Goal: Transaction & Acquisition: Subscribe to service/newsletter

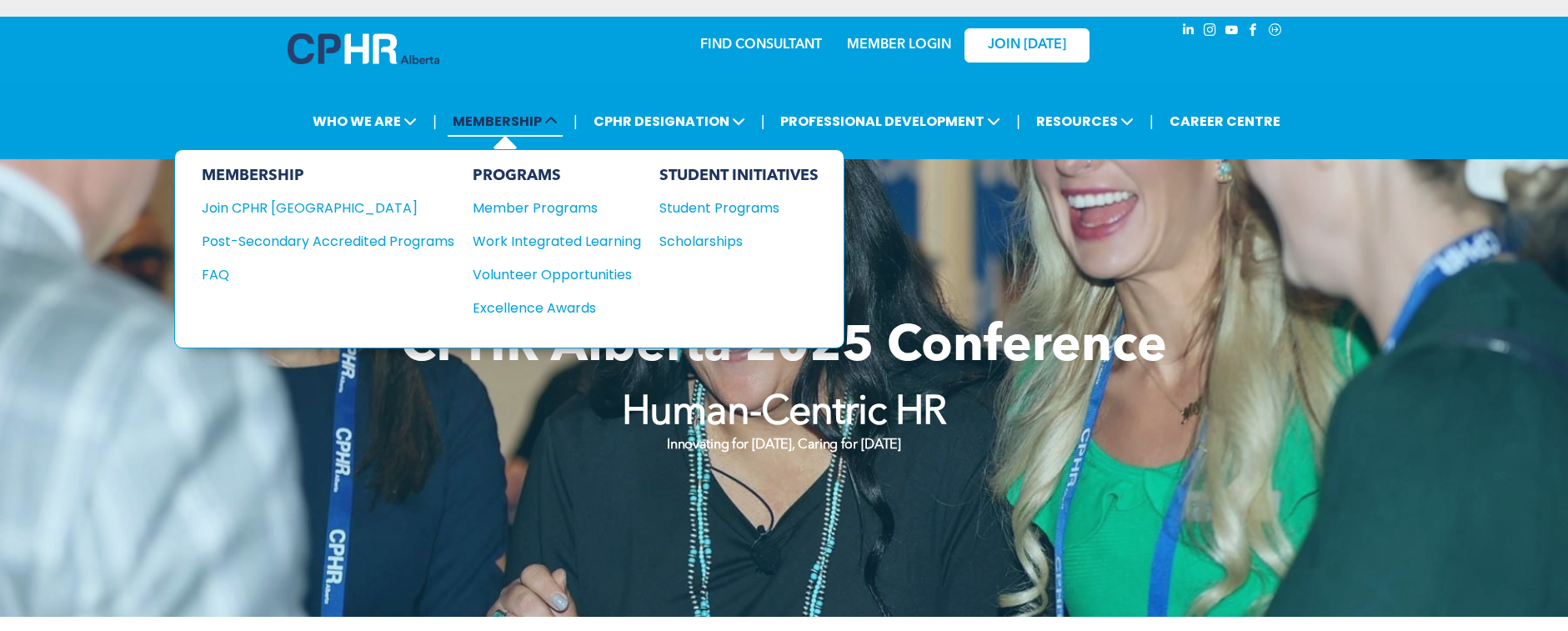
click at [483, 118] on span "MEMBERSHIP" at bounding box center [505, 122] width 115 height 31
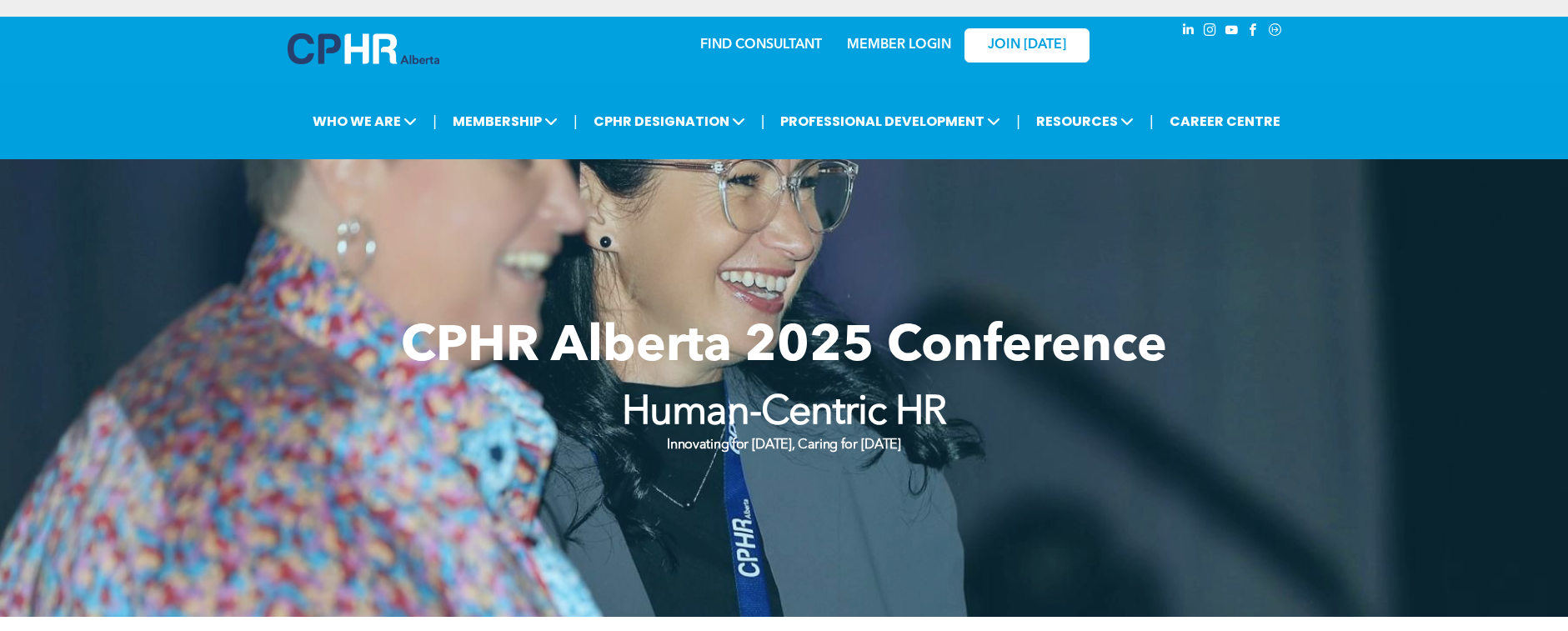
click at [963, 39] on div "JOIN [DATE]" at bounding box center [1016, 44] width 153 height 52
click at [895, 48] on link "MEMBER LOGIN" at bounding box center [900, 45] width 105 height 14
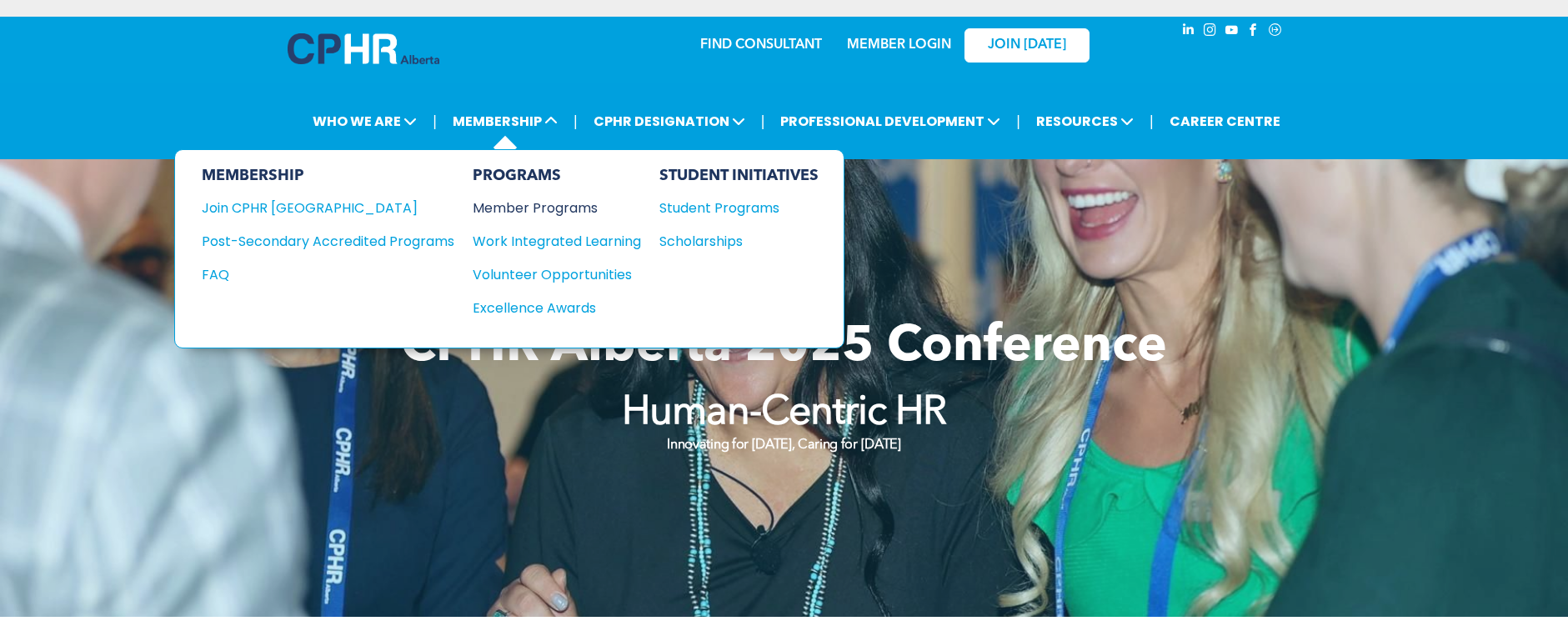
click at [525, 209] on div "Member Programs" at bounding box center [548, 208] width 152 height 21
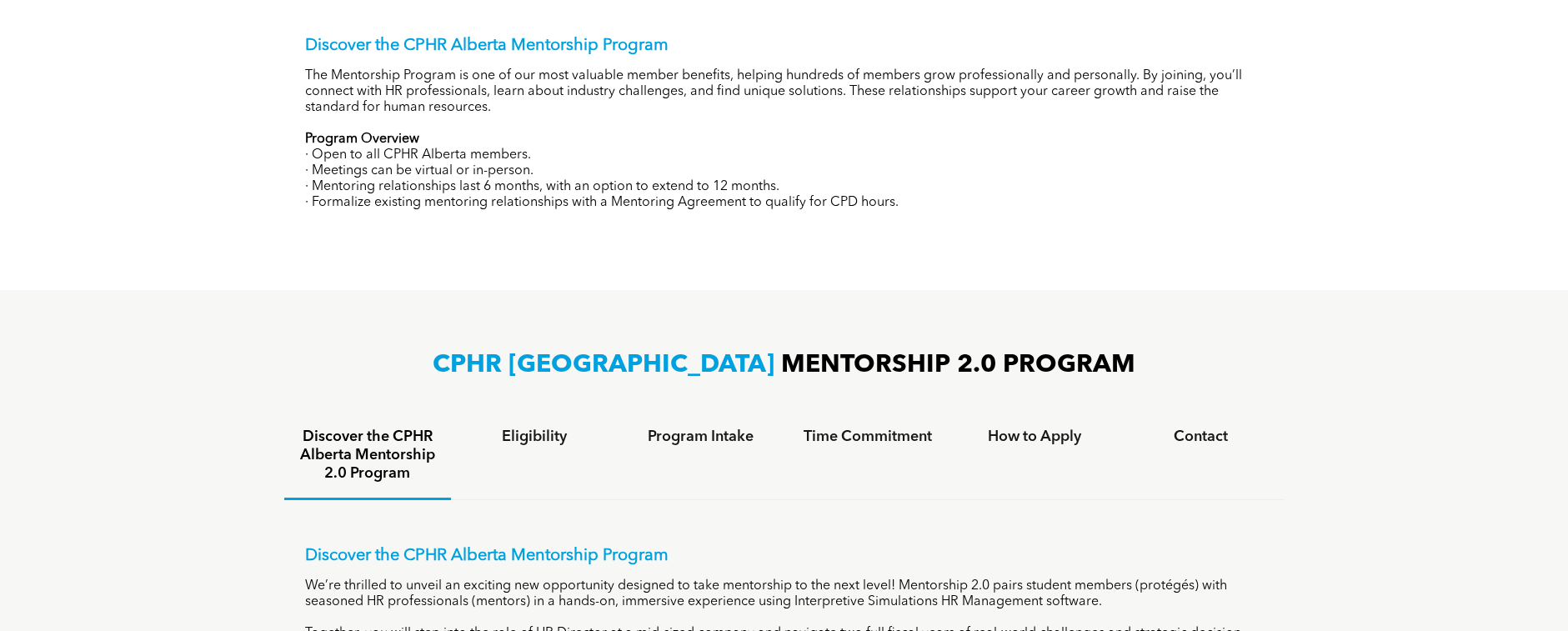
scroll to position [916, 0]
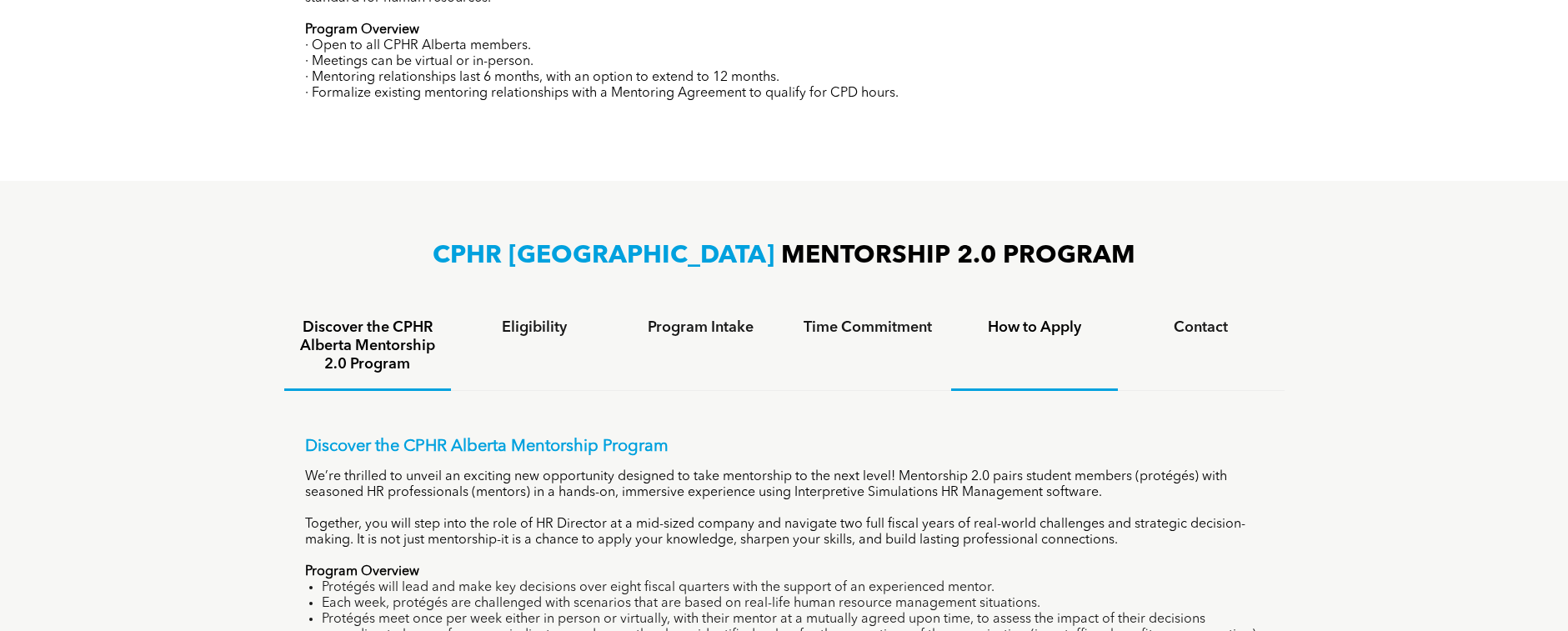
click at [1019, 343] on div "How to Apply" at bounding box center [1034, 347] width 167 height 87
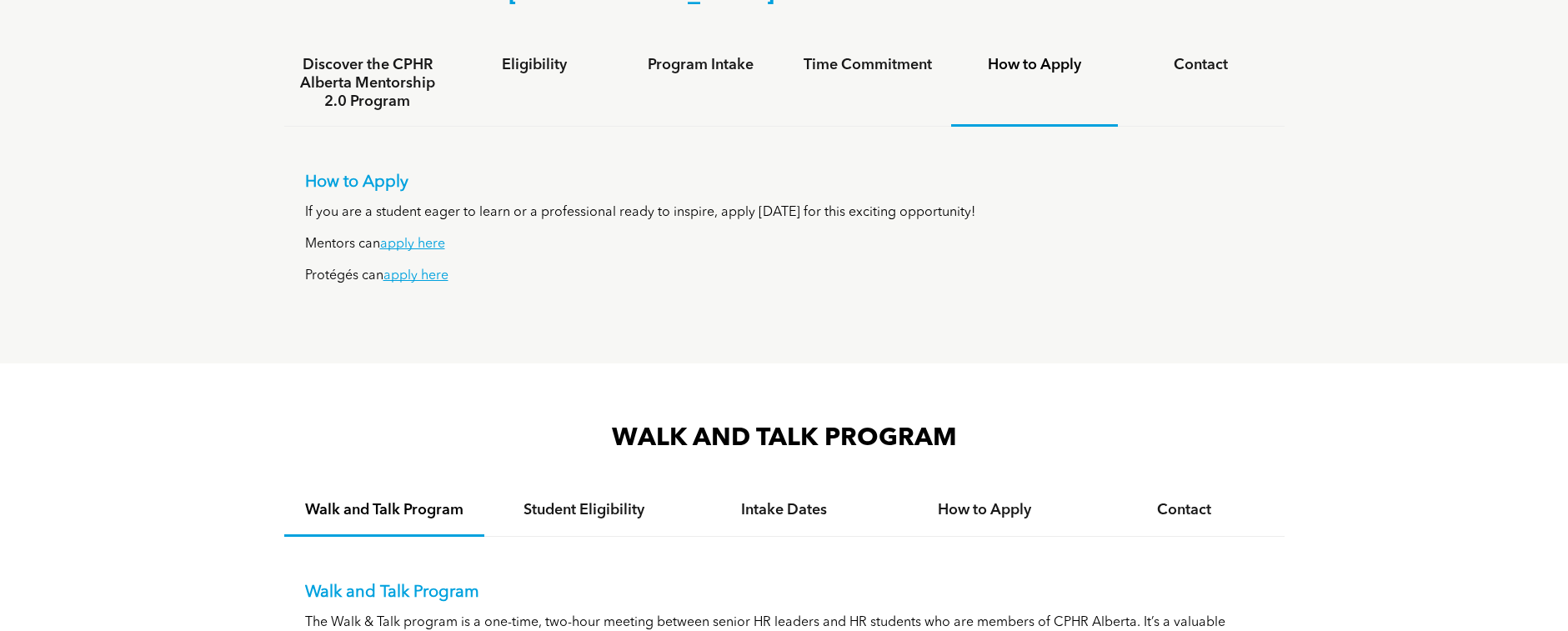
scroll to position [1166, 0]
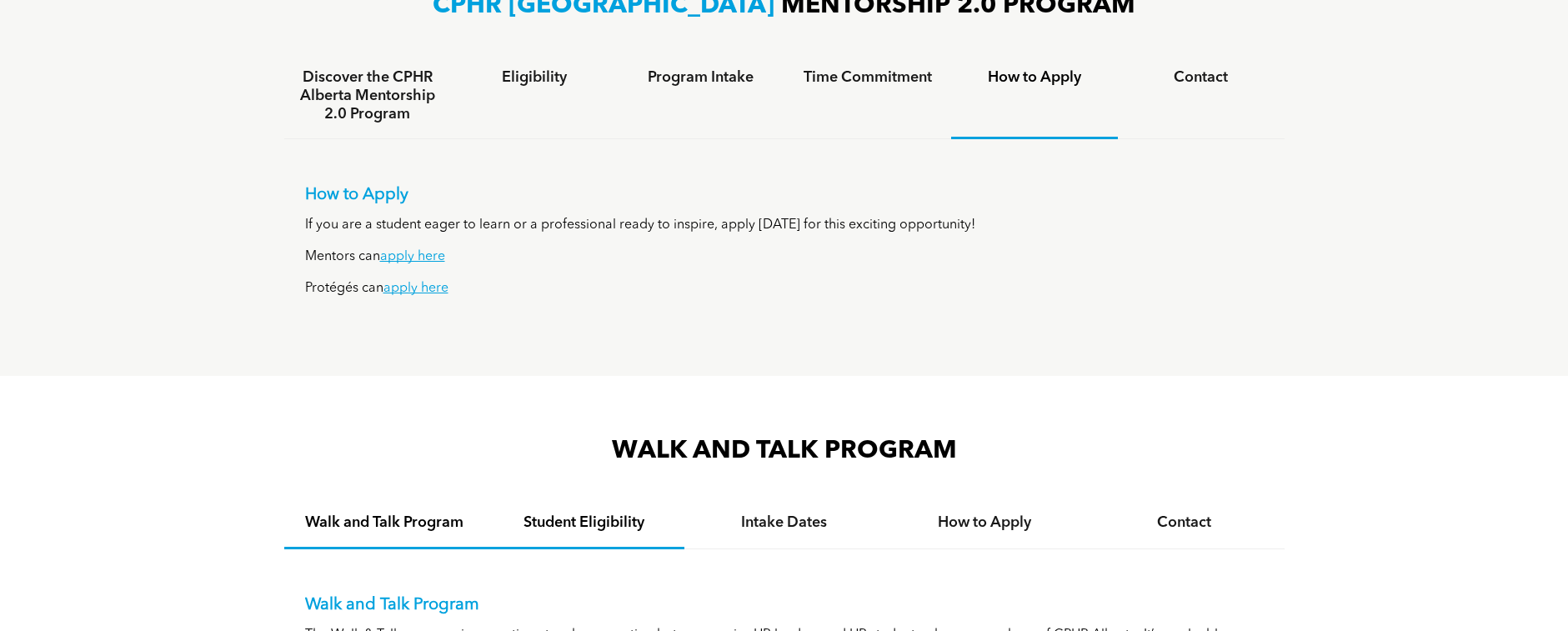
click at [597, 518] on h4 "Student Eligibility" at bounding box center [584, 521] width 170 height 18
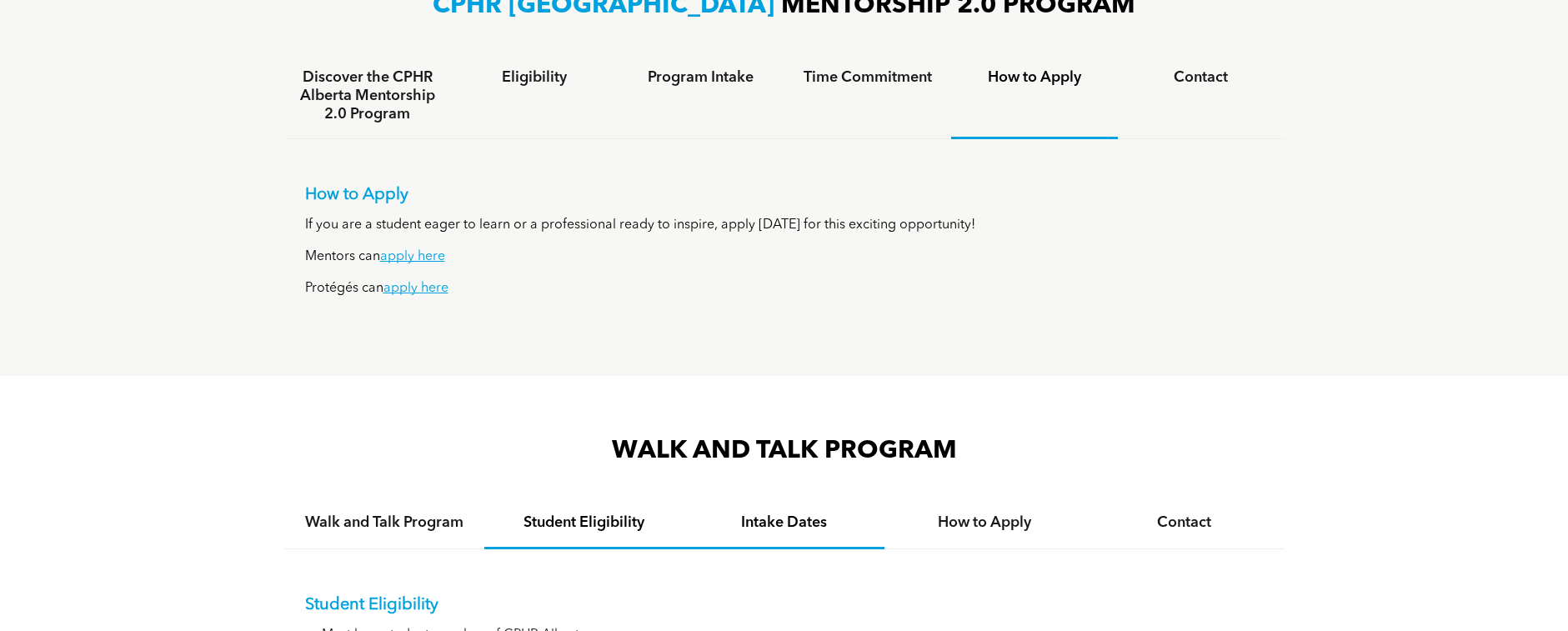
click at [818, 527] on div "Intake Dates" at bounding box center [785, 523] width 200 height 51
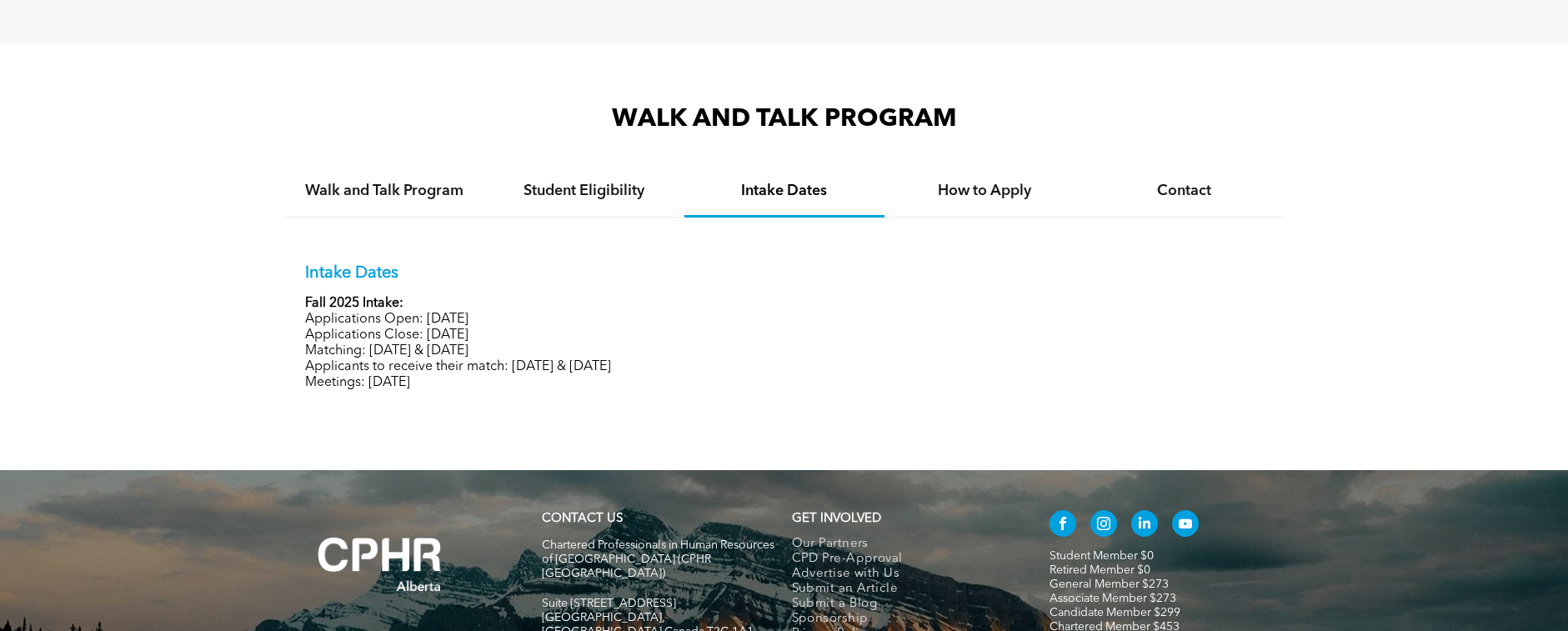
scroll to position [1499, 0]
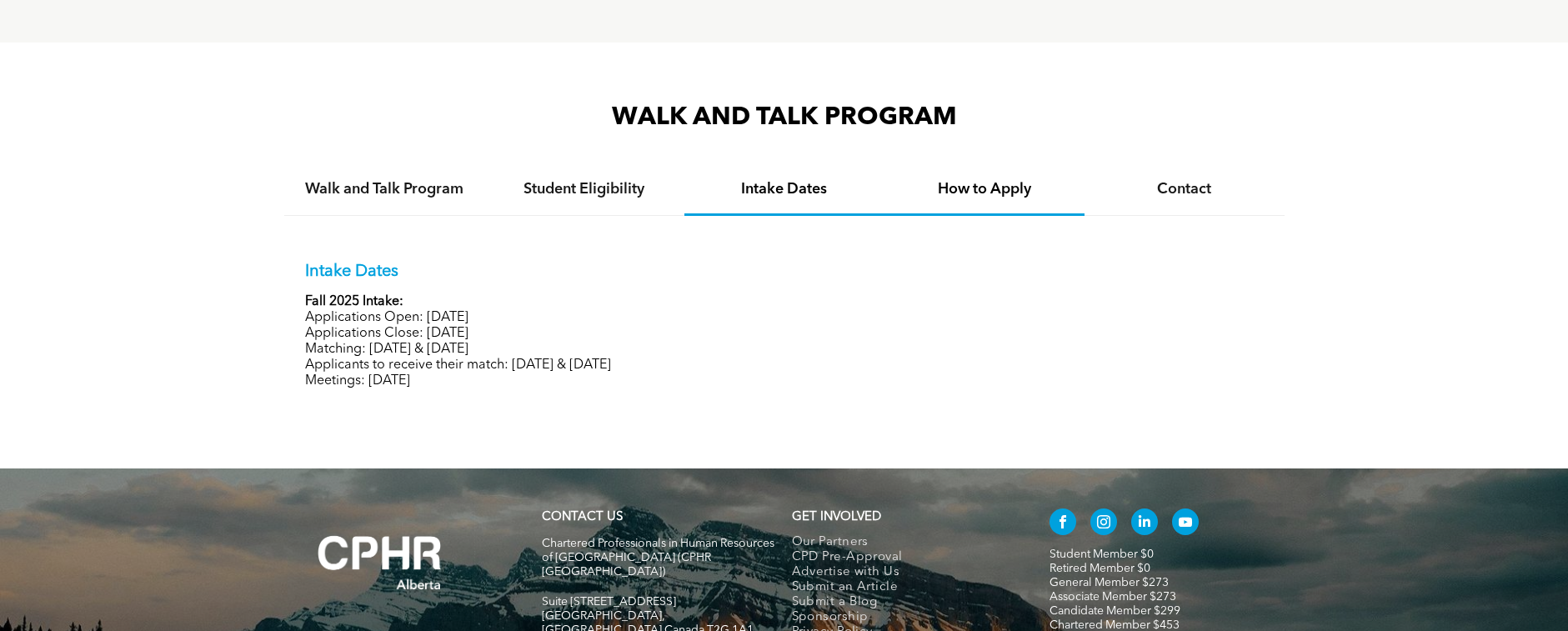
click at [990, 193] on h4 "How to Apply" at bounding box center [984, 188] width 170 height 18
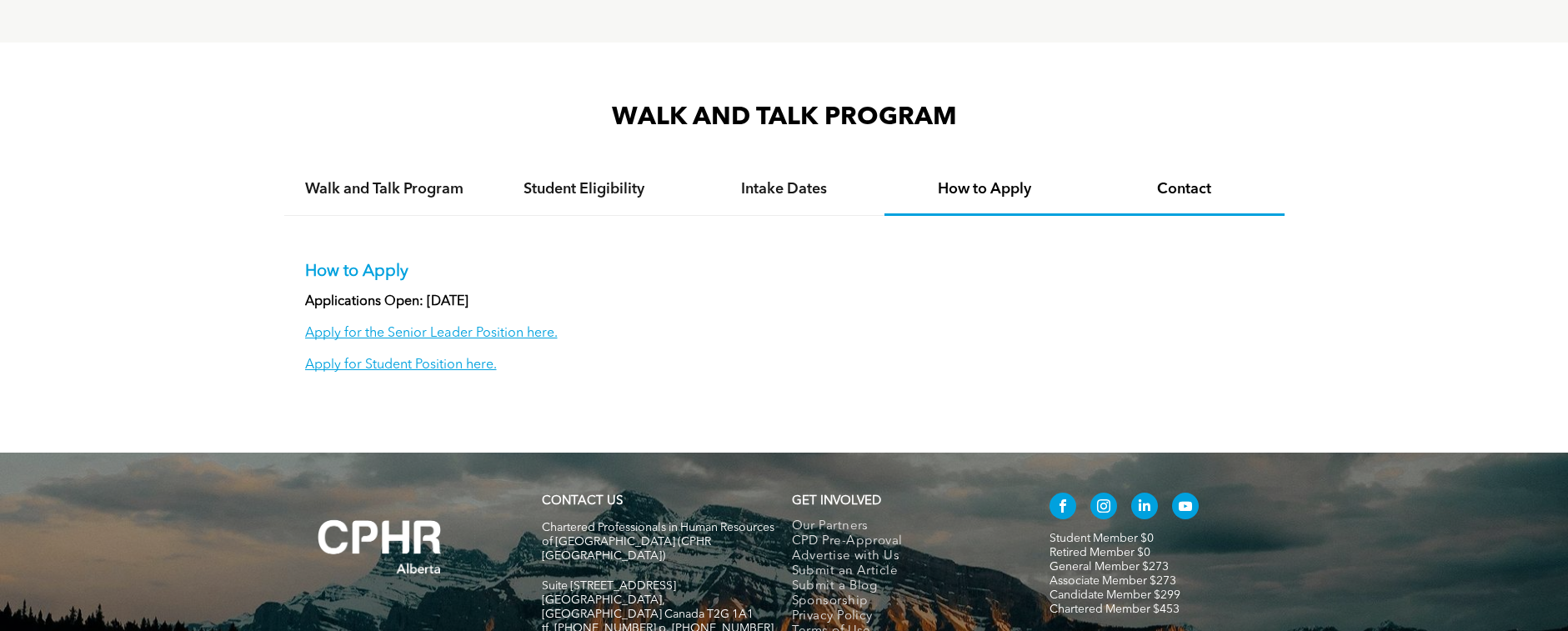
click at [1126, 183] on h4 "Contact" at bounding box center [1184, 188] width 170 height 18
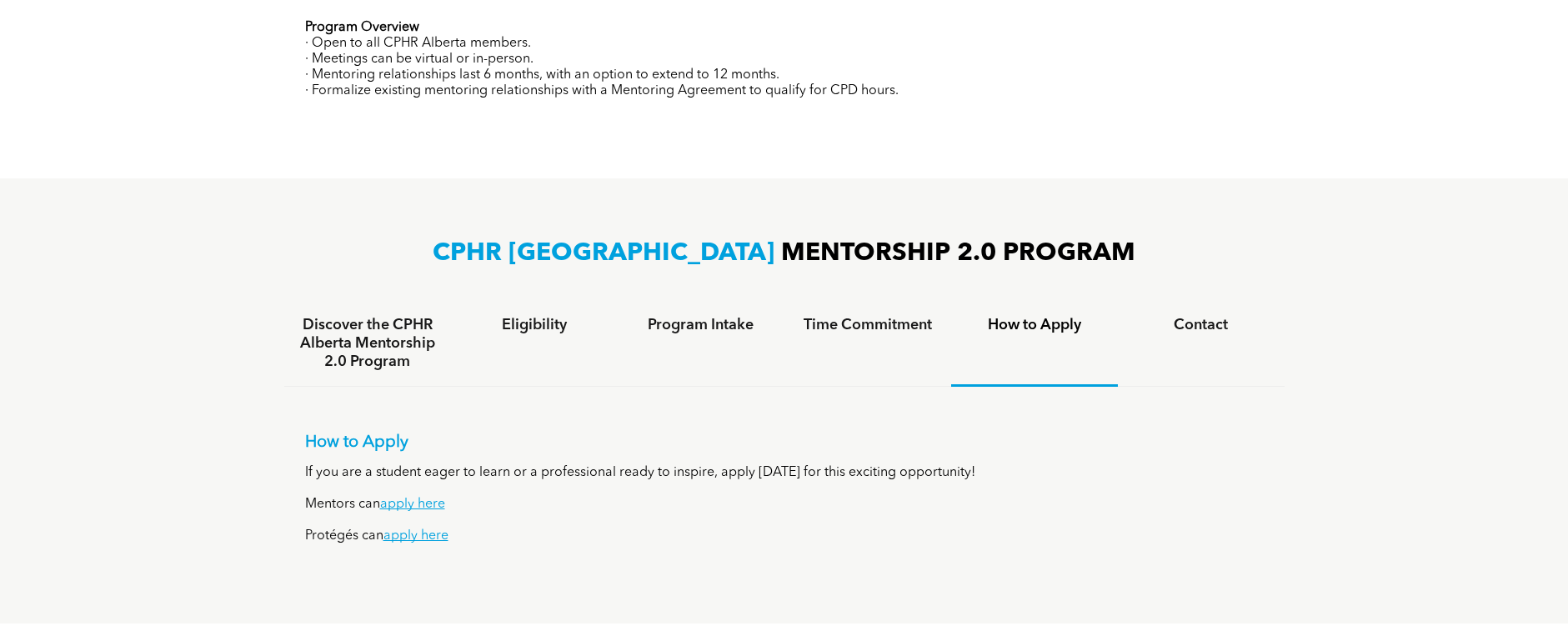
scroll to position [916, 0]
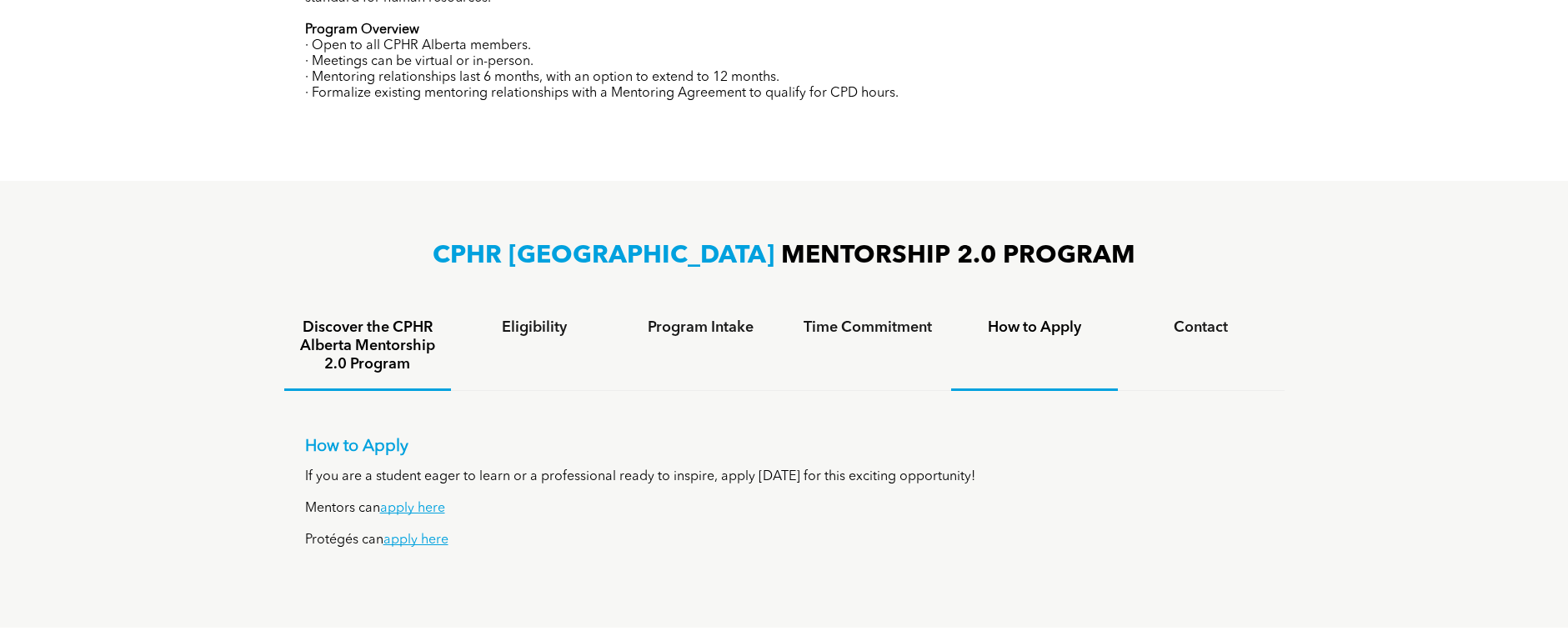
click at [345, 335] on h4 "Discover the CPHR Alberta Mentorship 2.0 Program" at bounding box center [368, 346] width 137 height 55
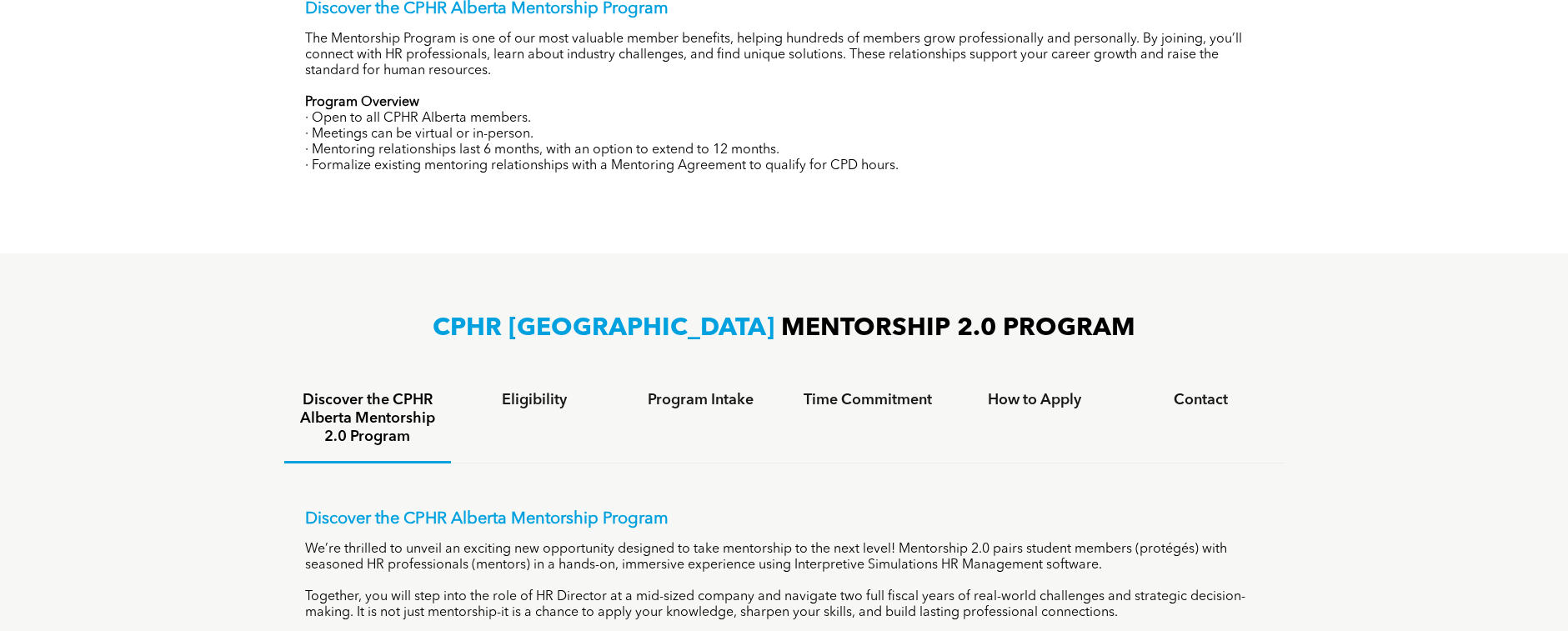
scroll to position [833, 0]
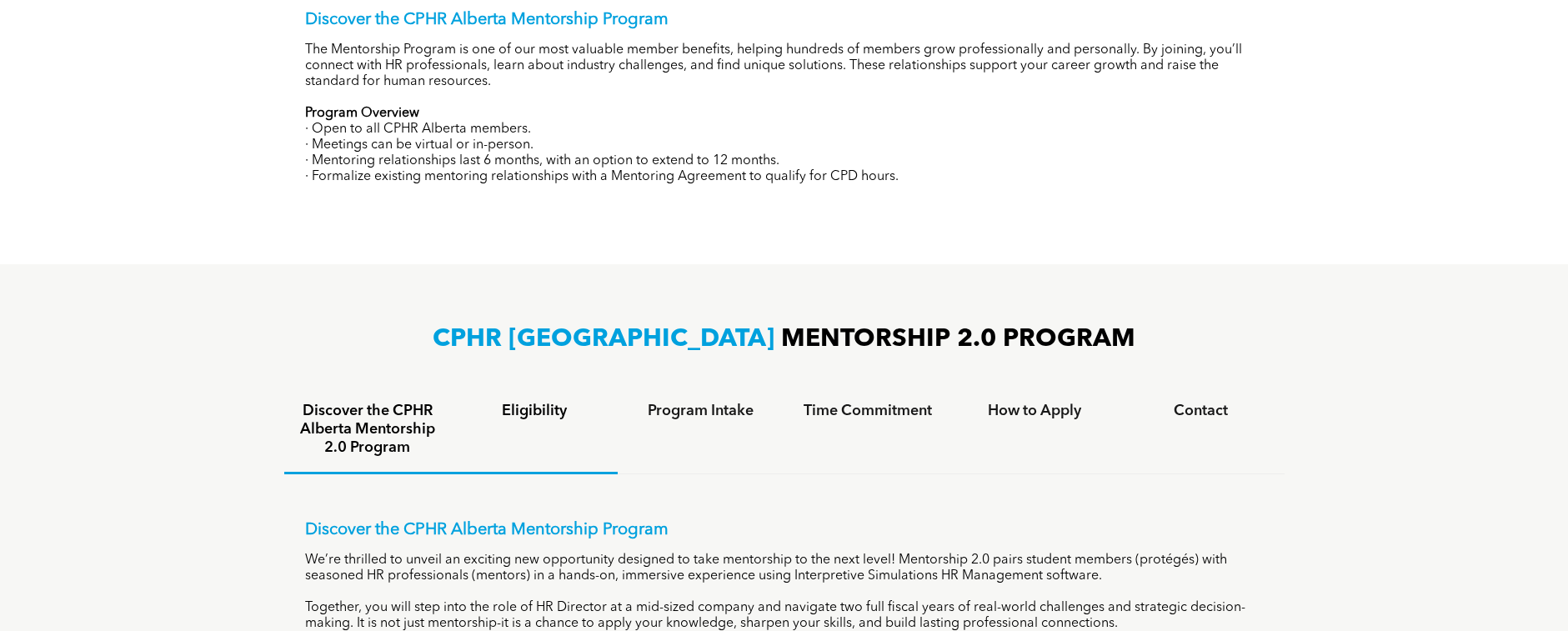
click at [530, 426] on div "Eligibility" at bounding box center [534, 430] width 167 height 87
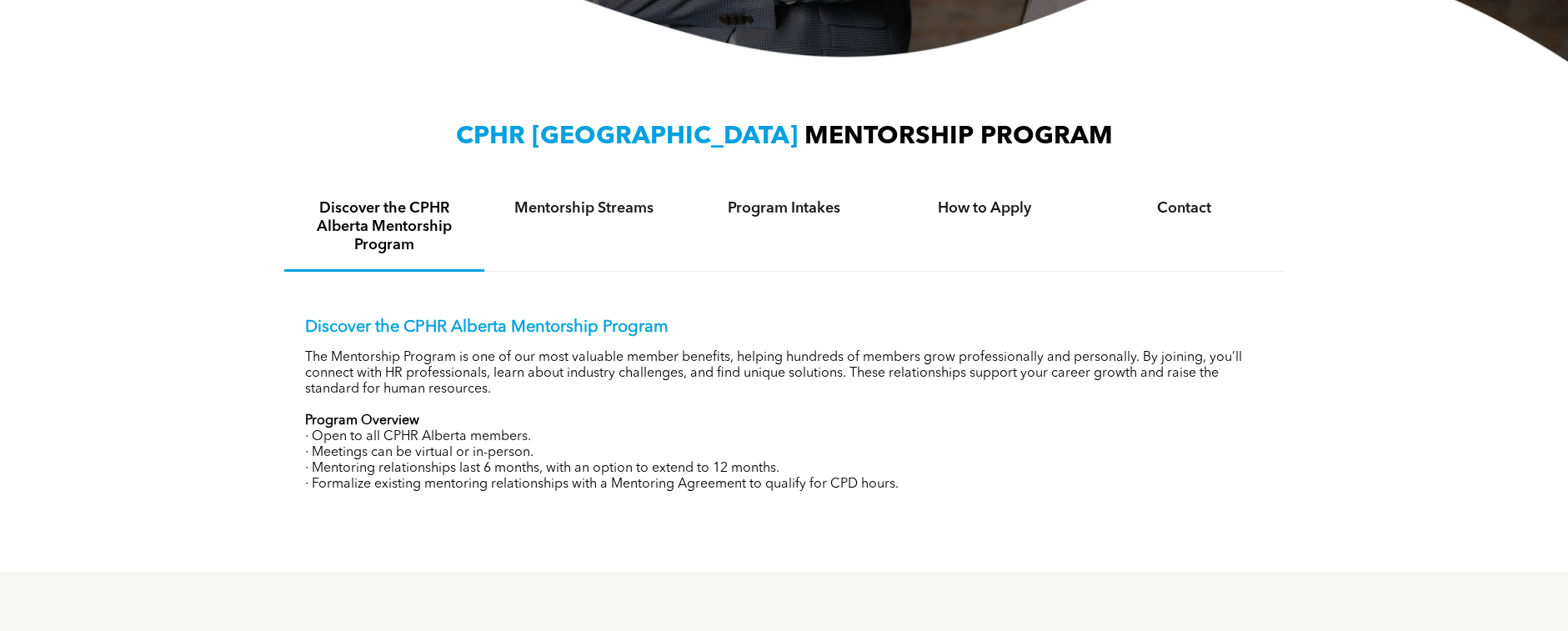
scroll to position [500, 0]
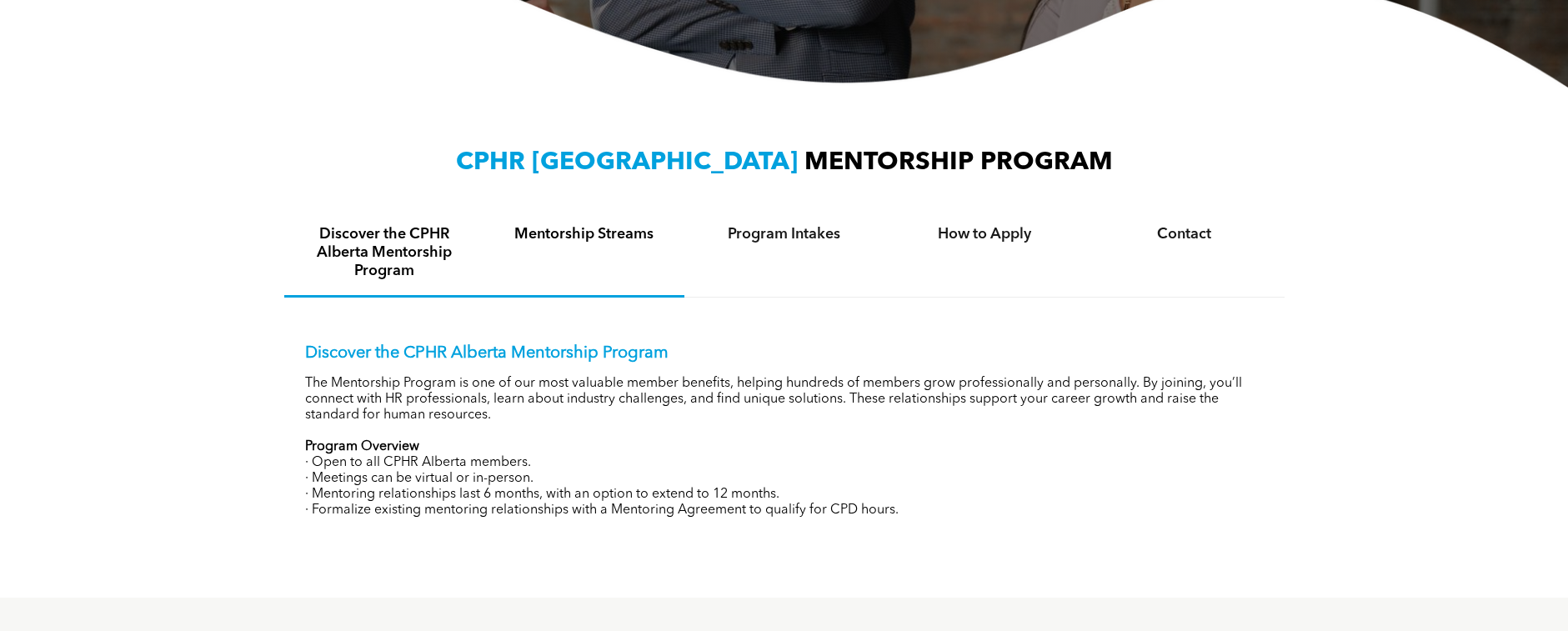
click at [535, 243] on div "Mentorship Streams" at bounding box center [584, 253] width 200 height 87
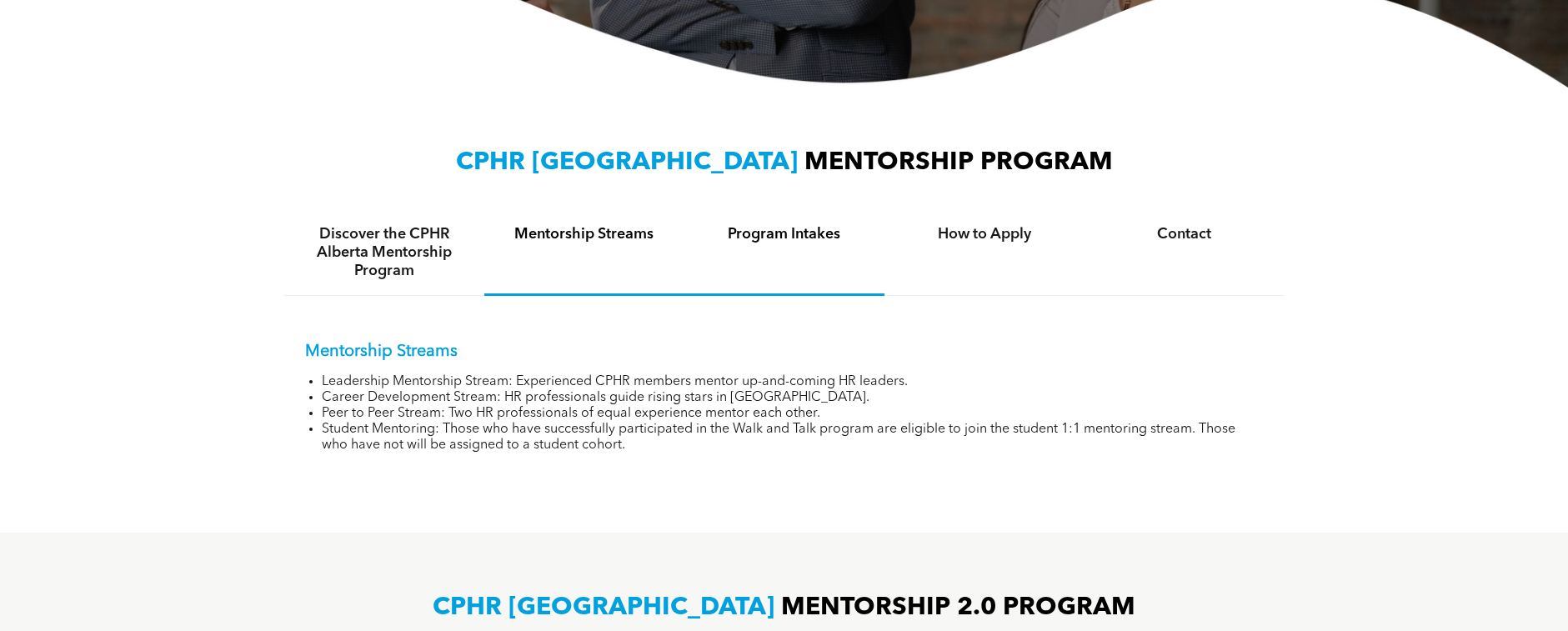
click at [804, 232] on h4 "Program Intakes" at bounding box center [784, 234] width 170 height 18
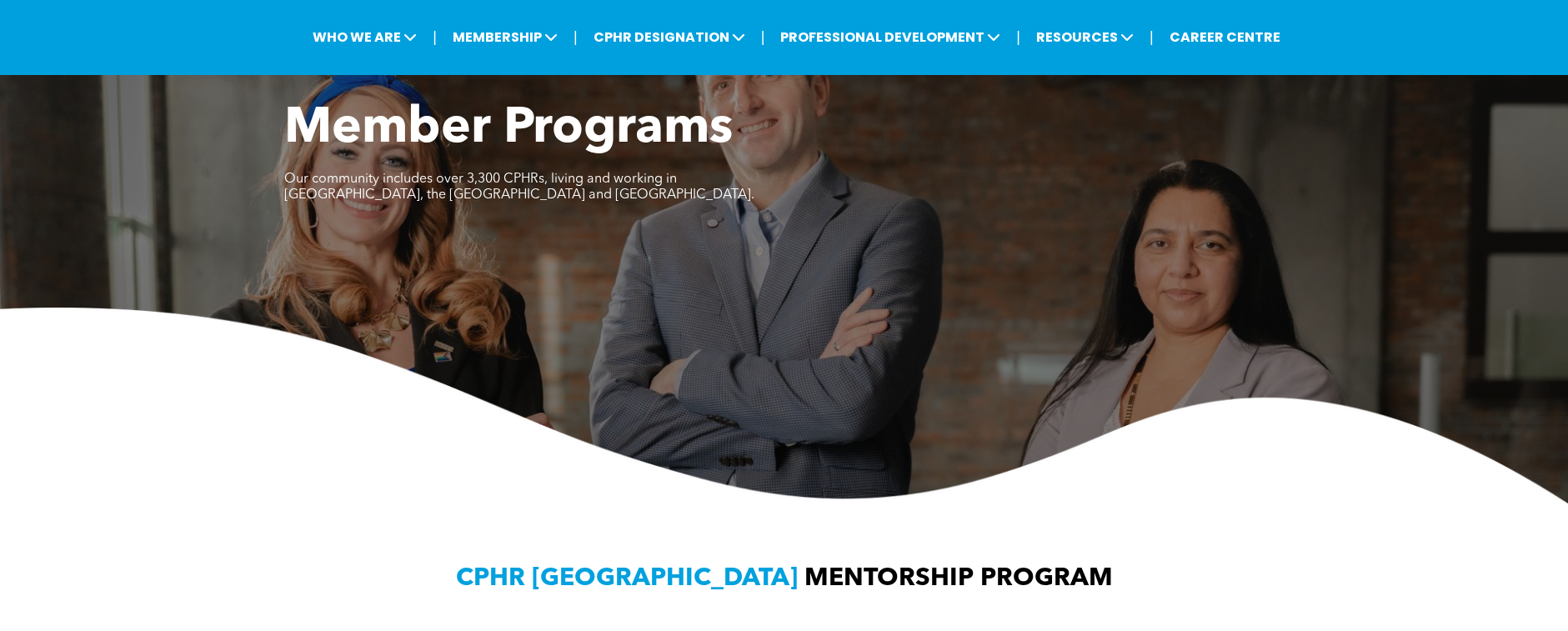
scroll to position [83, 0]
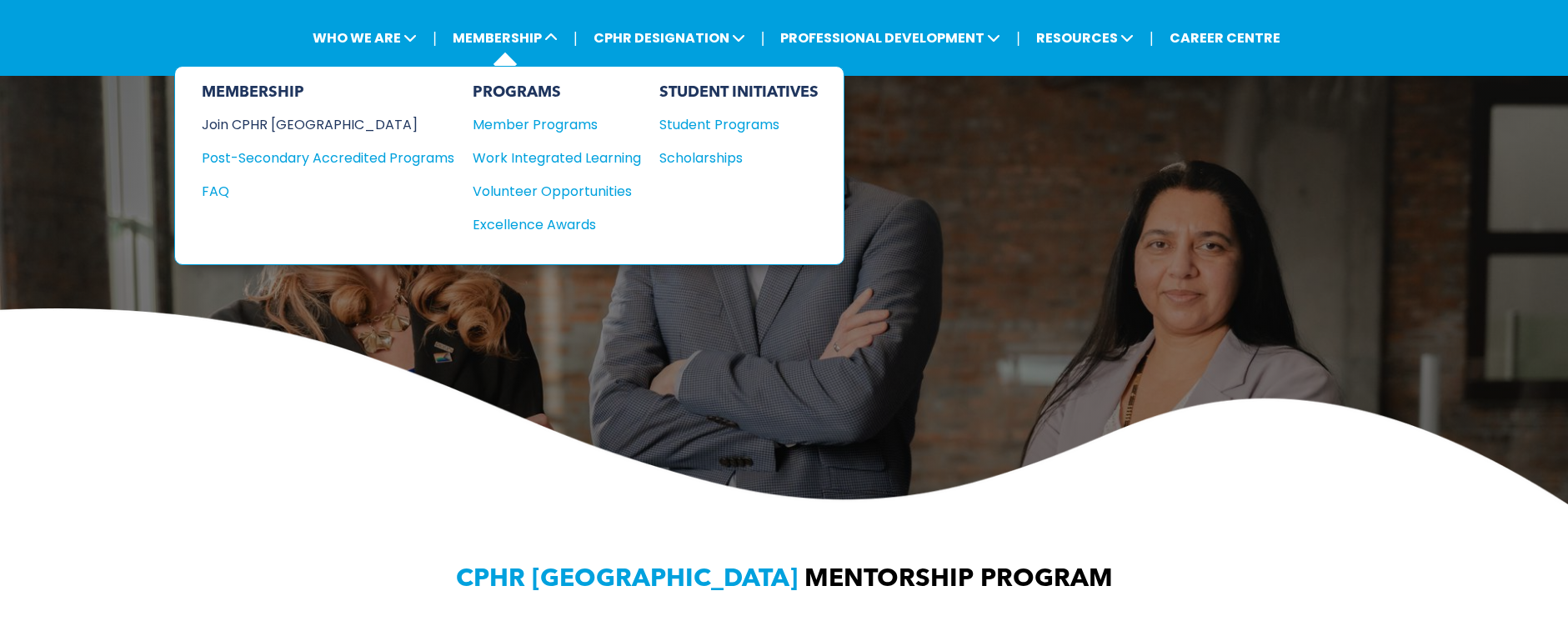
click at [270, 119] on div "Join CPHR [GEOGRAPHIC_DATA]" at bounding box center [315, 124] width 228 height 21
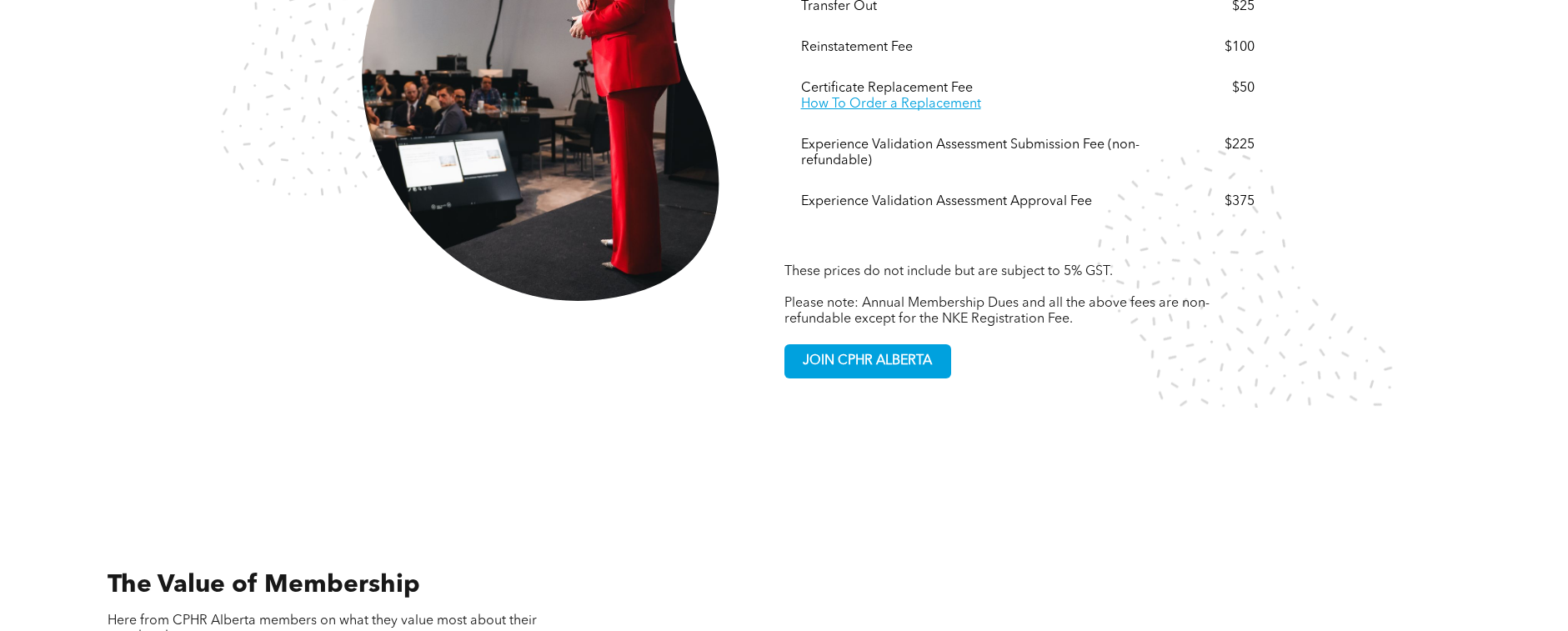
scroll to position [3748, 0]
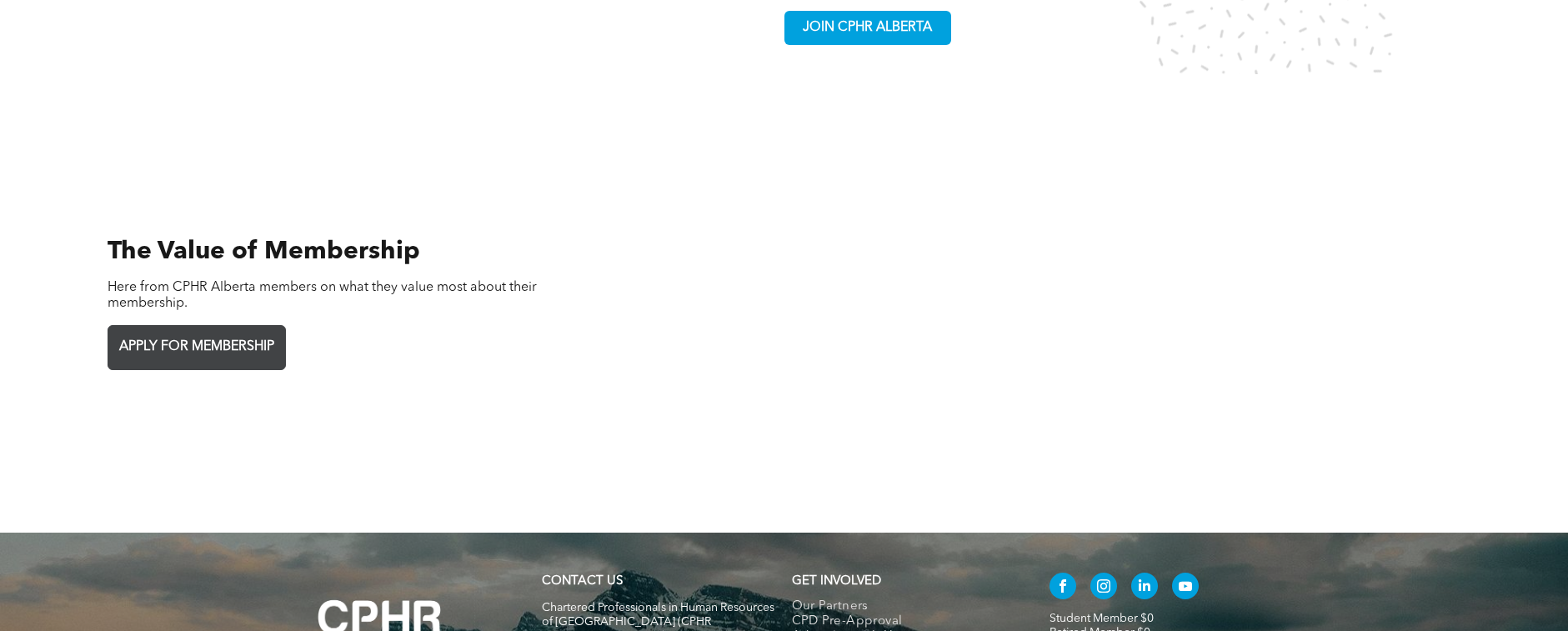
click at [145, 330] on span "APPLY FOR MEMBERSHIP" at bounding box center [196, 347] width 167 height 33
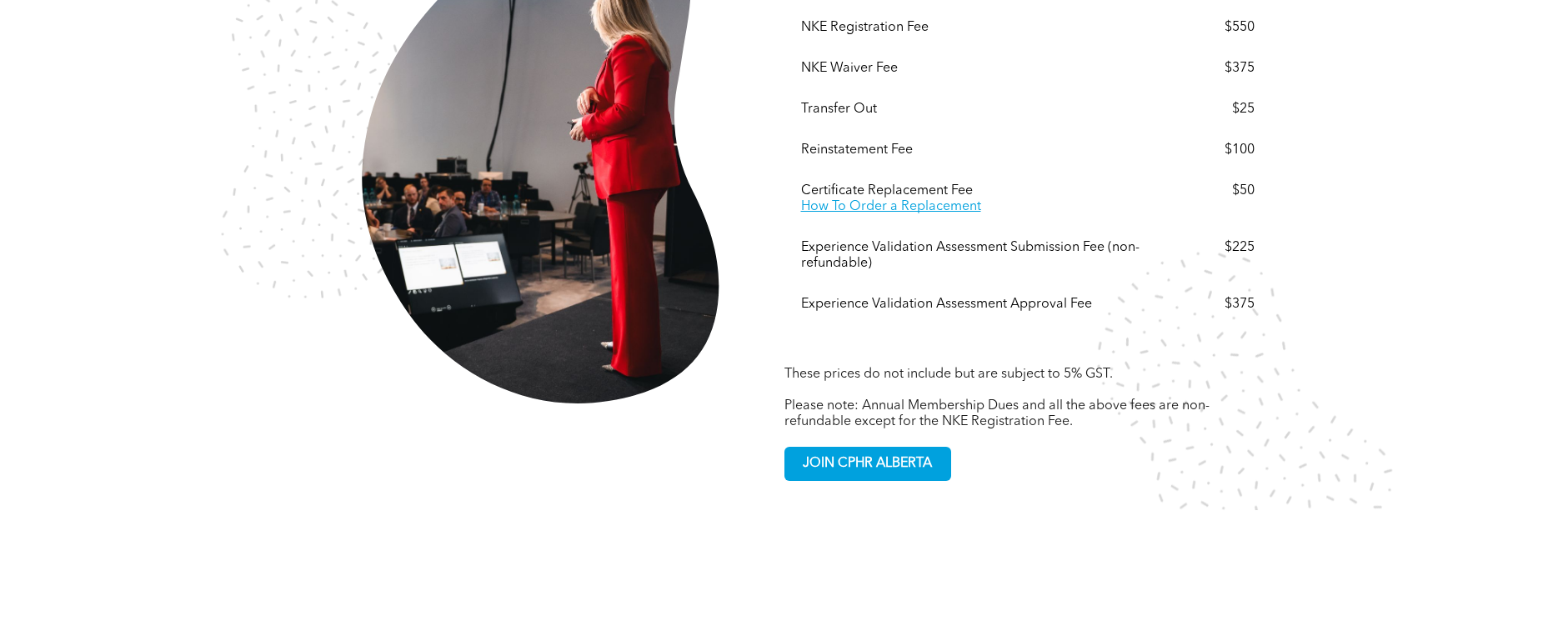
scroll to position [3249, 0]
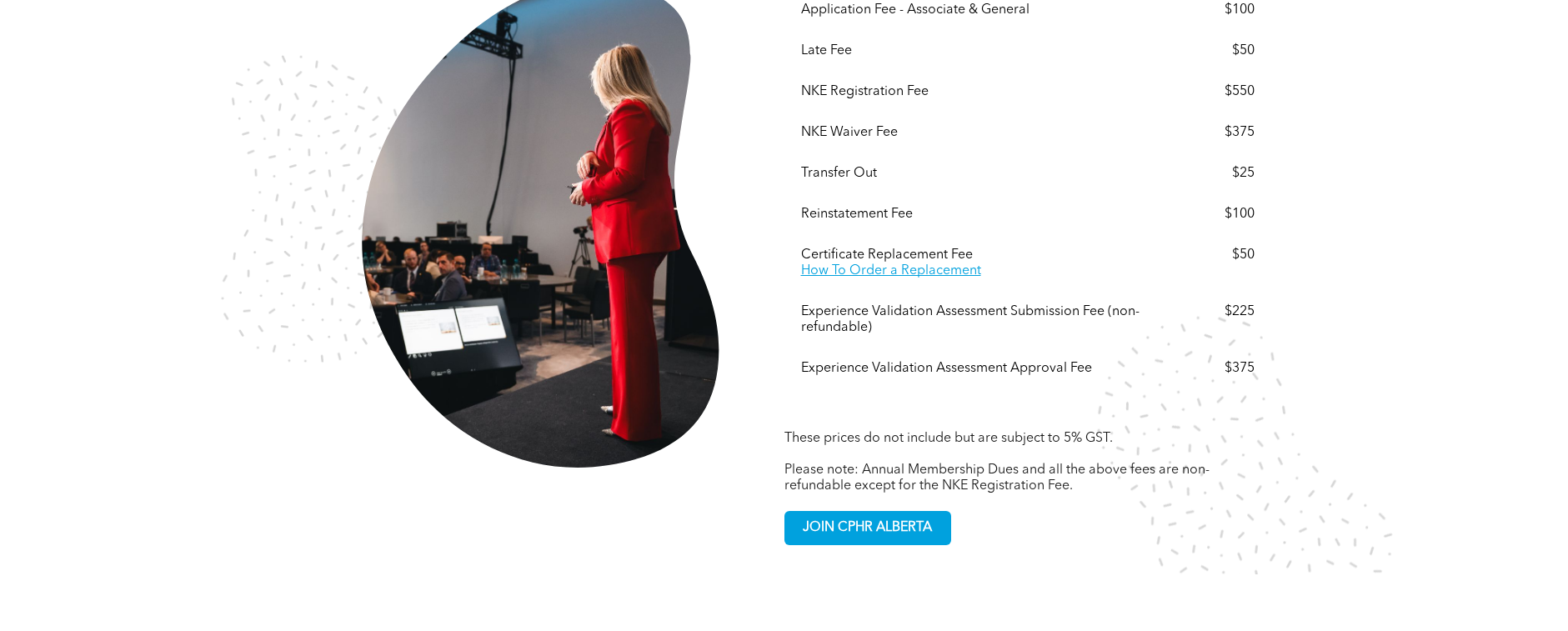
click at [840, 360] on div "Experience Validation Assessment Approval Fee" at bounding box center [980, 368] width 358 height 15
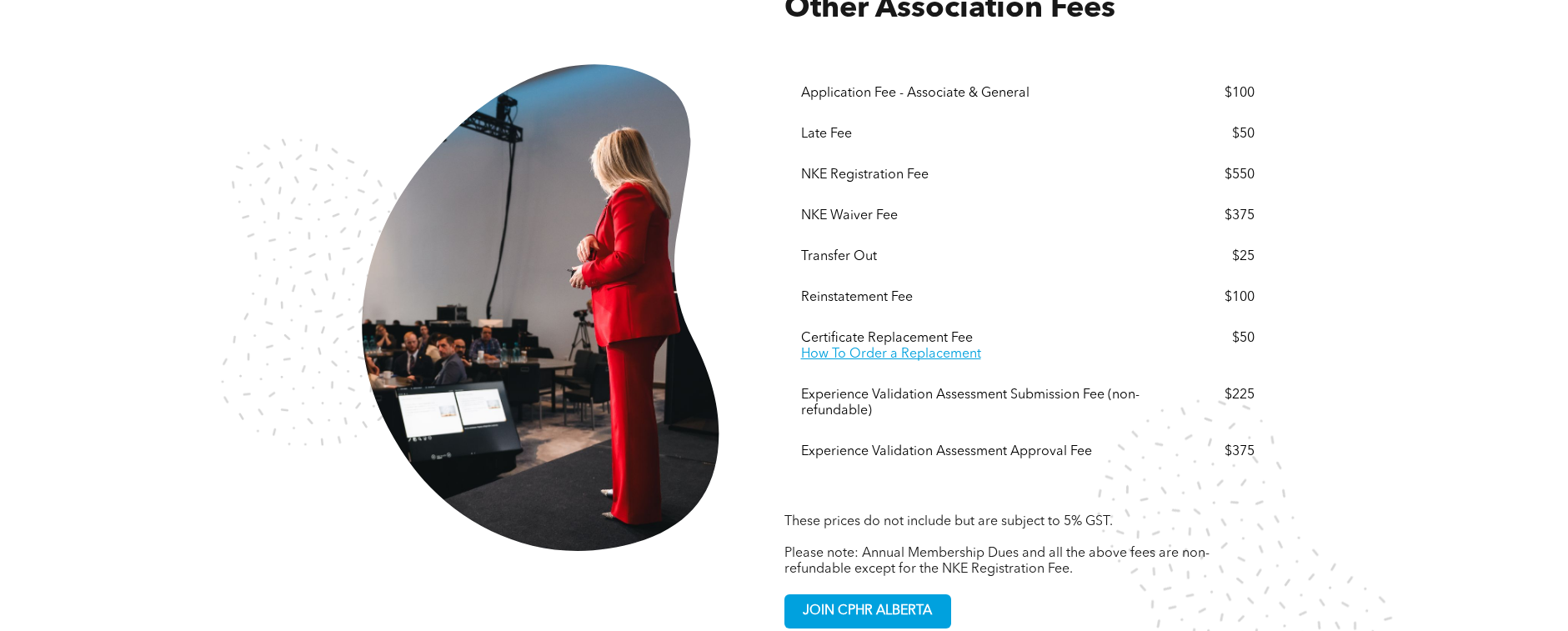
scroll to position [3082, 0]
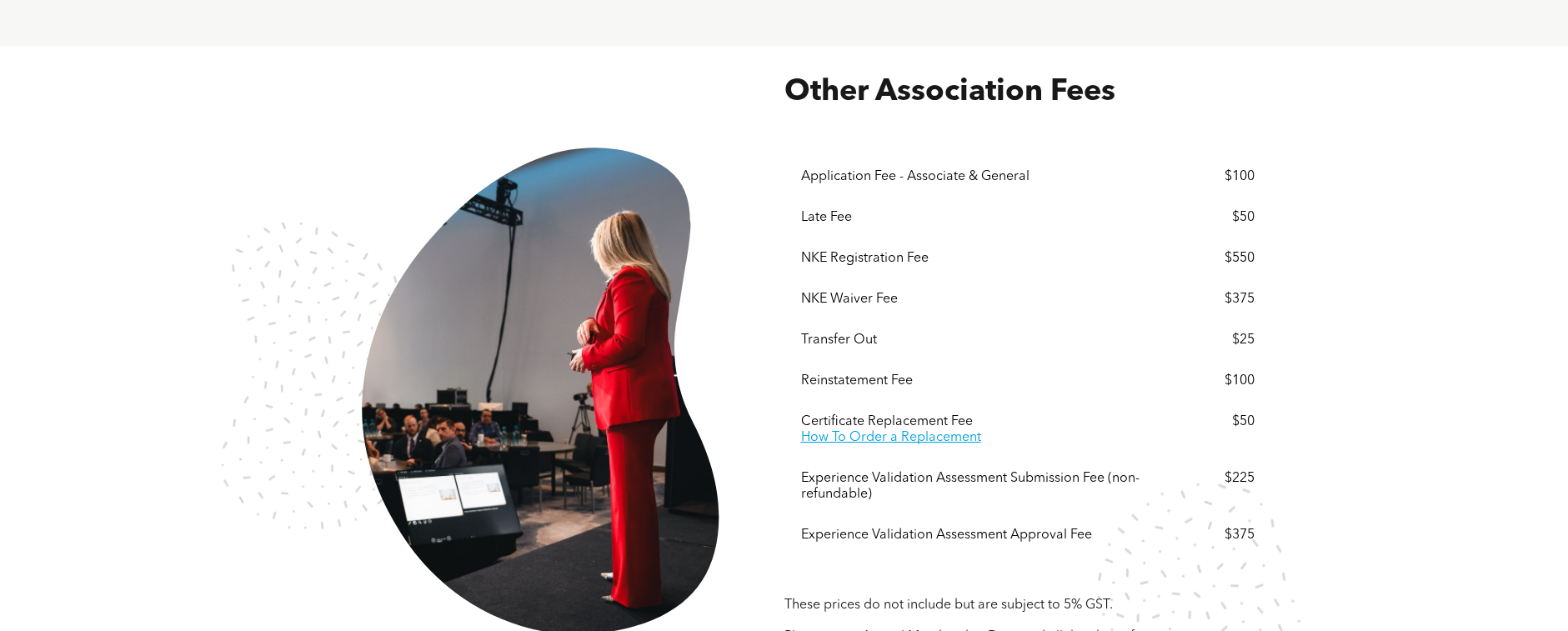
click at [943, 458] on div "Experience Validation Assessment Submission Fee (non-refundable) $225" at bounding box center [1027, 486] width 453 height 57
drag, startPoint x: 790, startPoint y: 417, endPoint x: 883, endPoint y: 424, distance: 93.3
click at [883, 424] on div "Menu Application Fee - Associate & General $100 Late Fee $50 NKE Registration F…" at bounding box center [1028, 349] width 487 height 478
